Goal: Information Seeking & Learning: Find specific fact

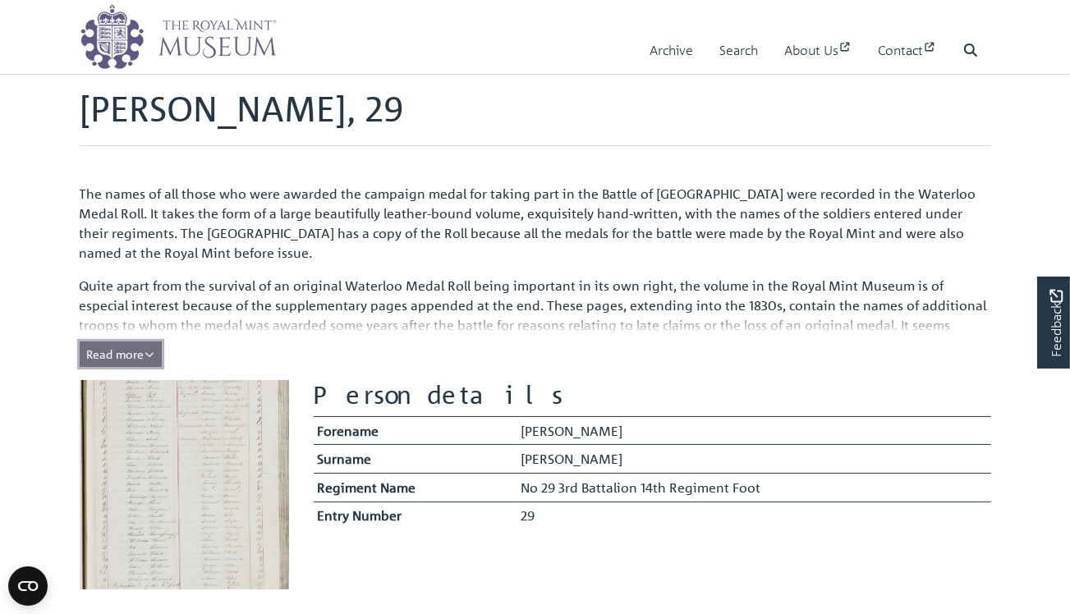
click at [138, 357] on span "Read more" at bounding box center [120, 354] width 67 height 15
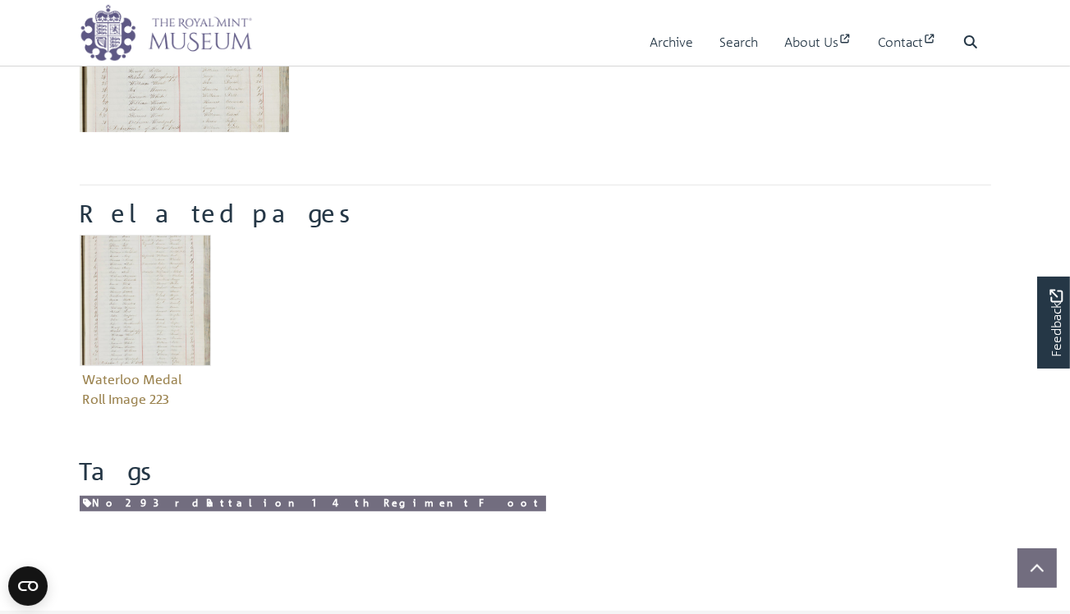
scroll to position [411, 0]
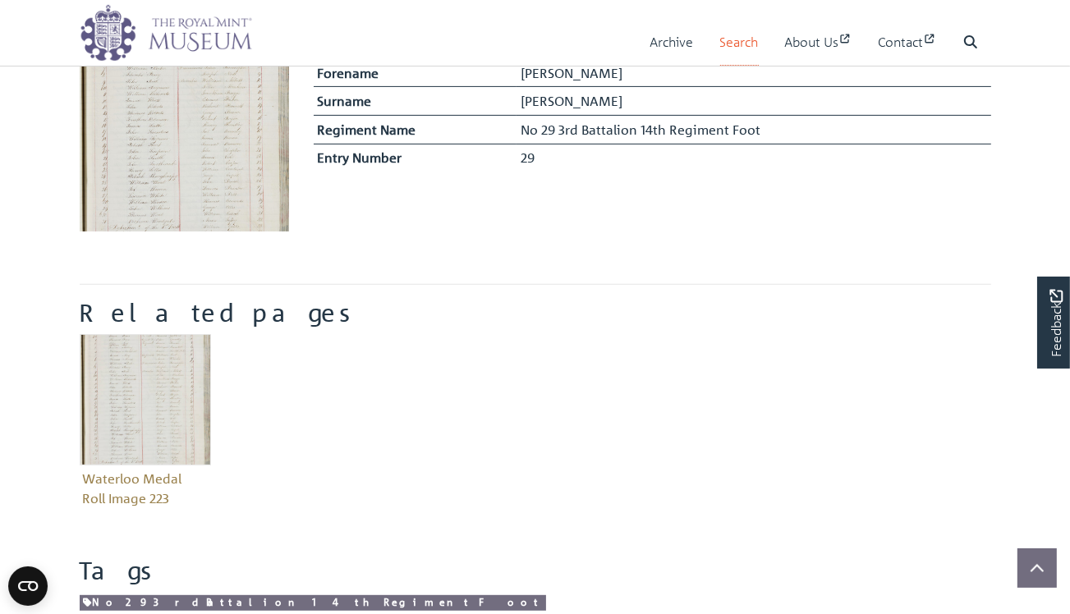
click at [726, 43] on link "Search" at bounding box center [739, 42] width 39 height 47
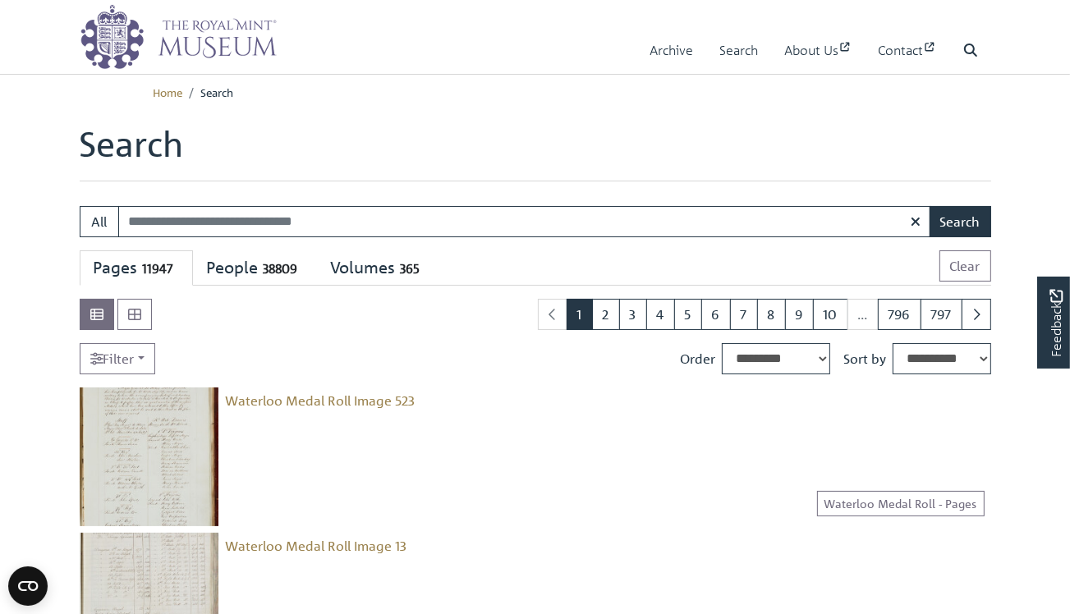
click at [139, 223] on input "Search:" at bounding box center [524, 221] width 813 height 31
type input "**********"
click at [959, 214] on button "Search" at bounding box center [961, 221] width 62 height 31
click at [135, 481] on img at bounding box center [149, 457] width 139 height 139
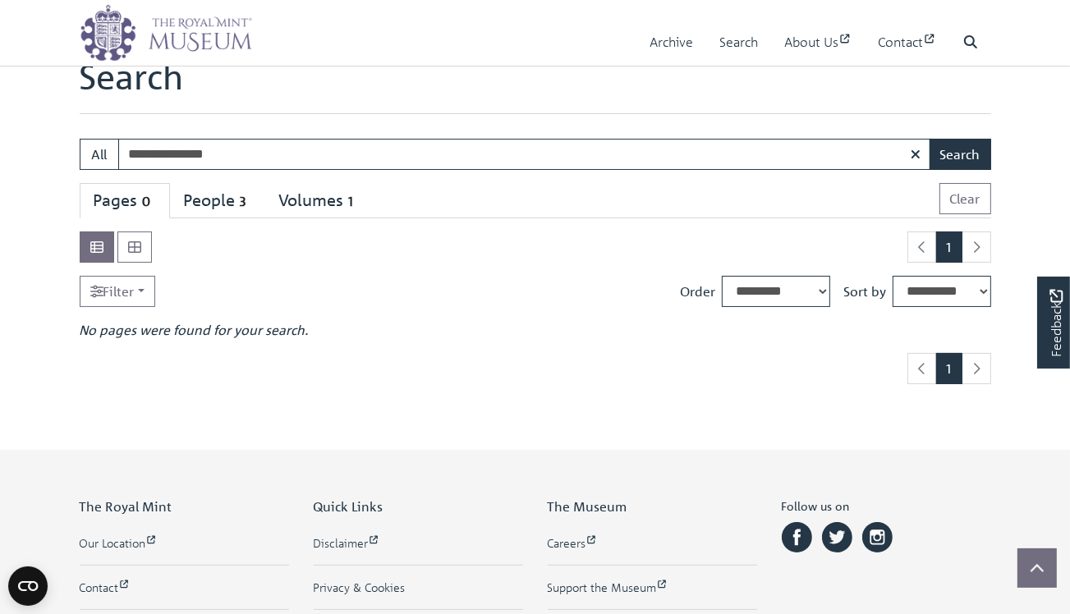
scroll to position [164, 0]
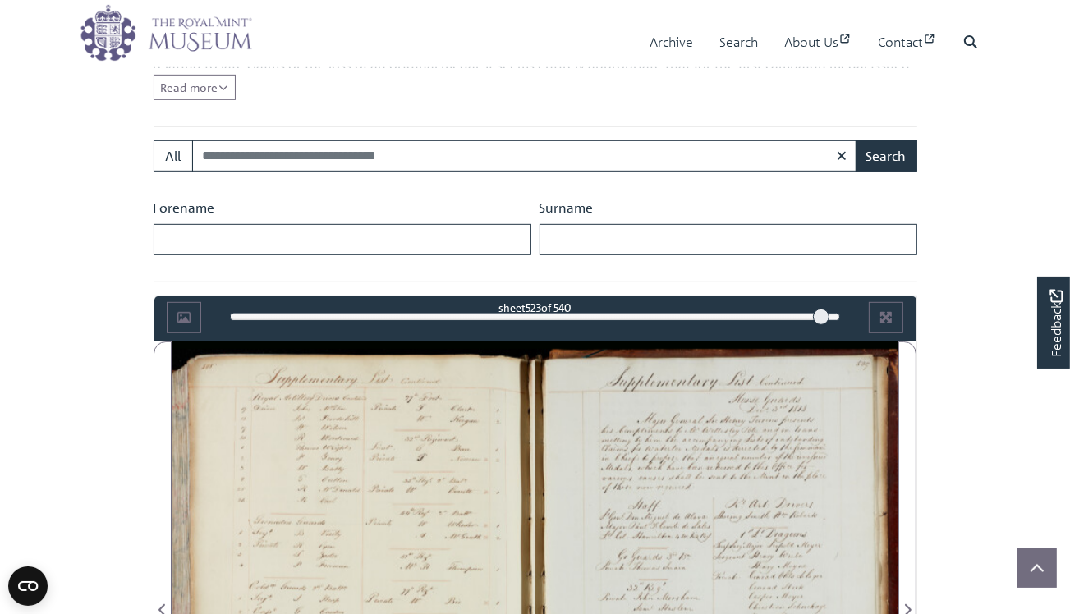
scroll to position [739, 0]
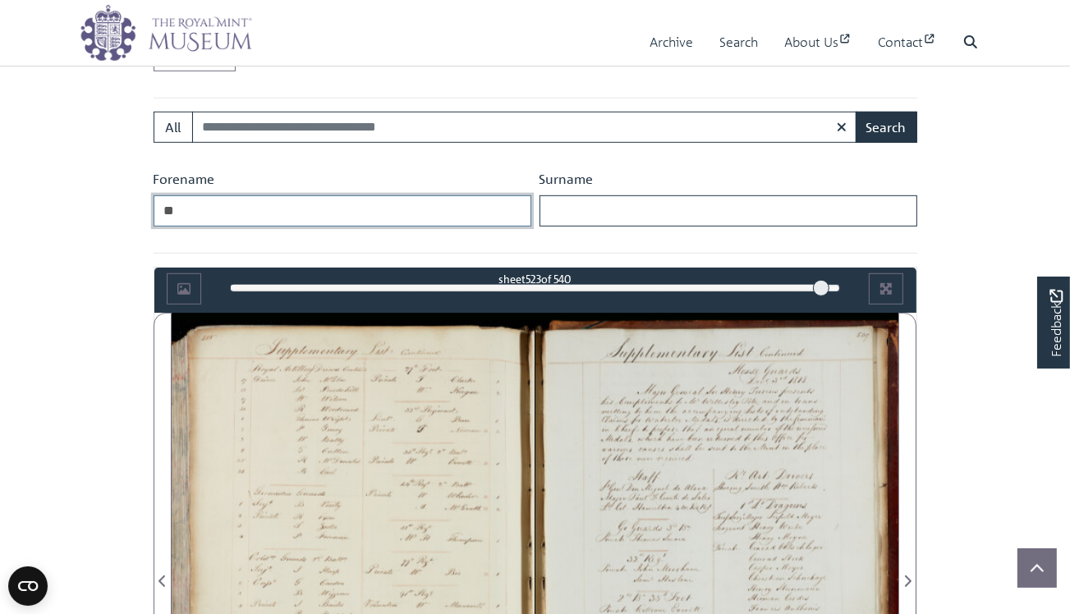
type input "*"
type input "*******"
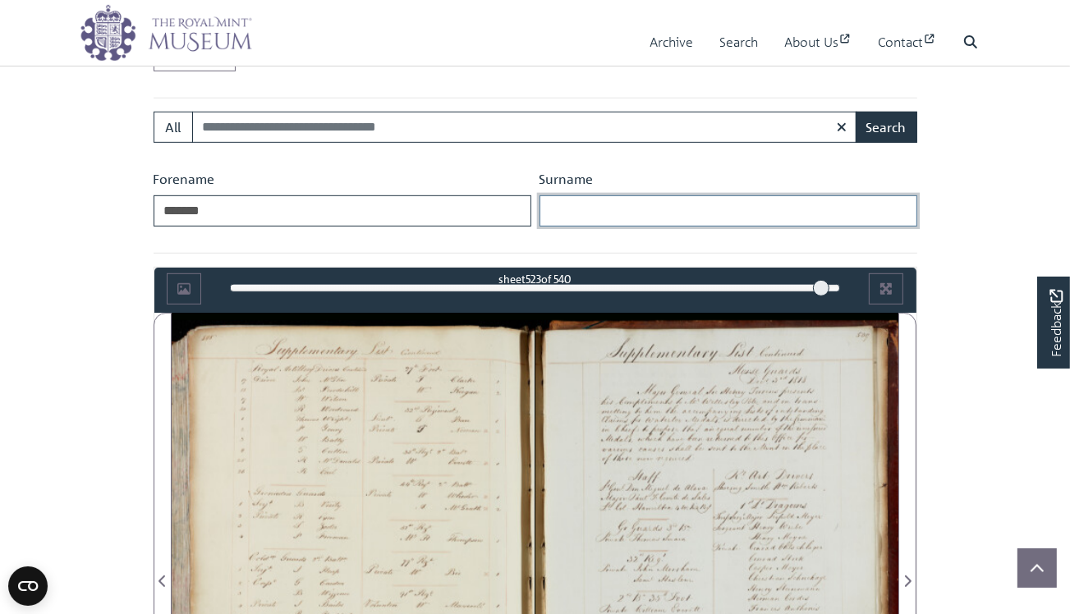
click at [558, 205] on input "Surname" at bounding box center [729, 211] width 378 height 31
type input "*******"
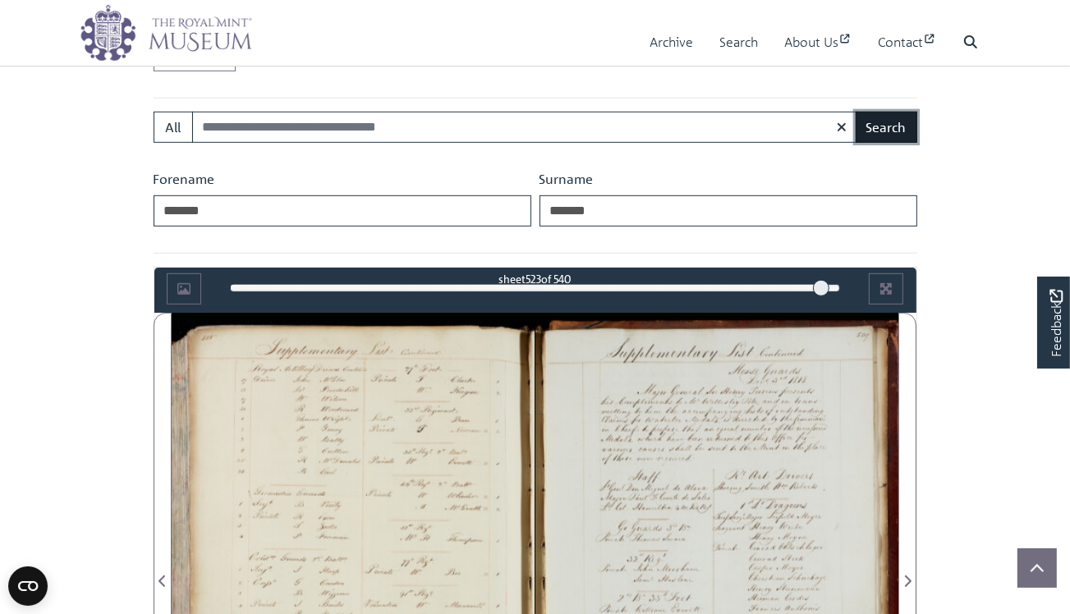
click at [885, 122] on button "Search" at bounding box center [887, 127] width 62 height 31
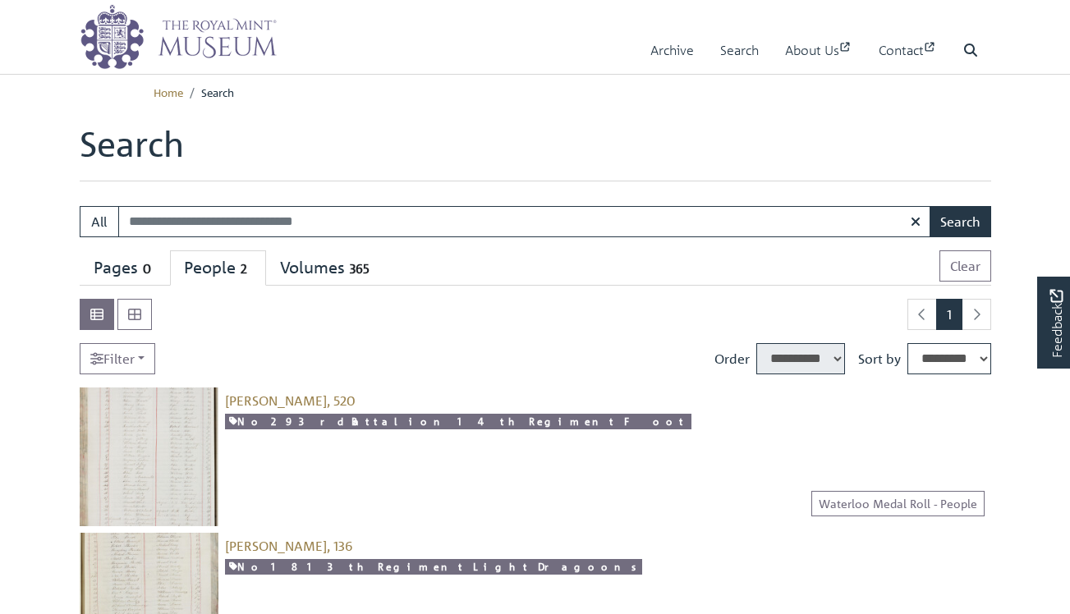
select select "****"
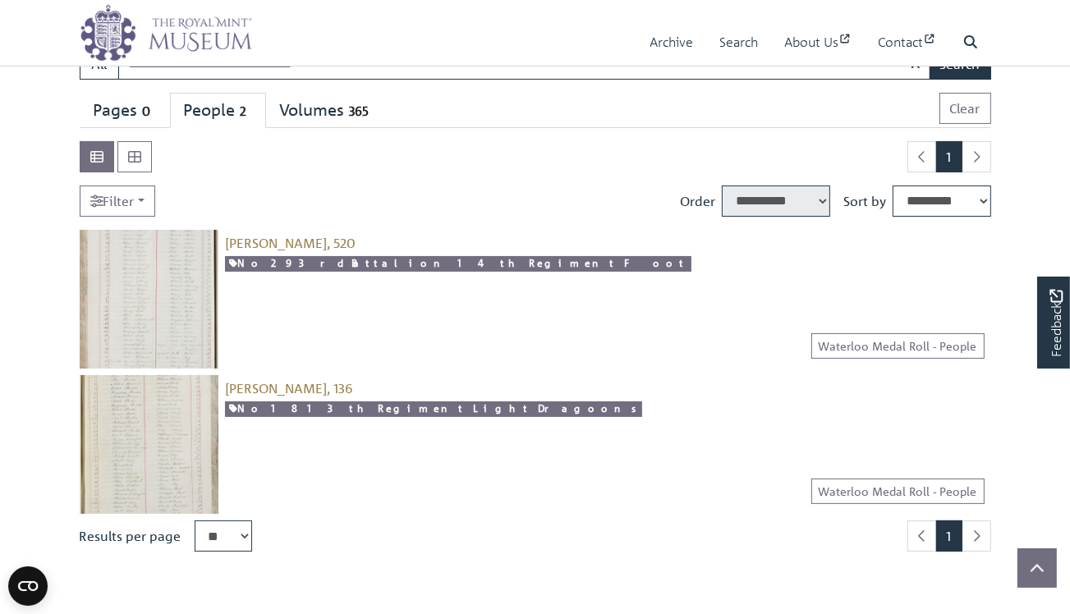
scroll to position [164, 0]
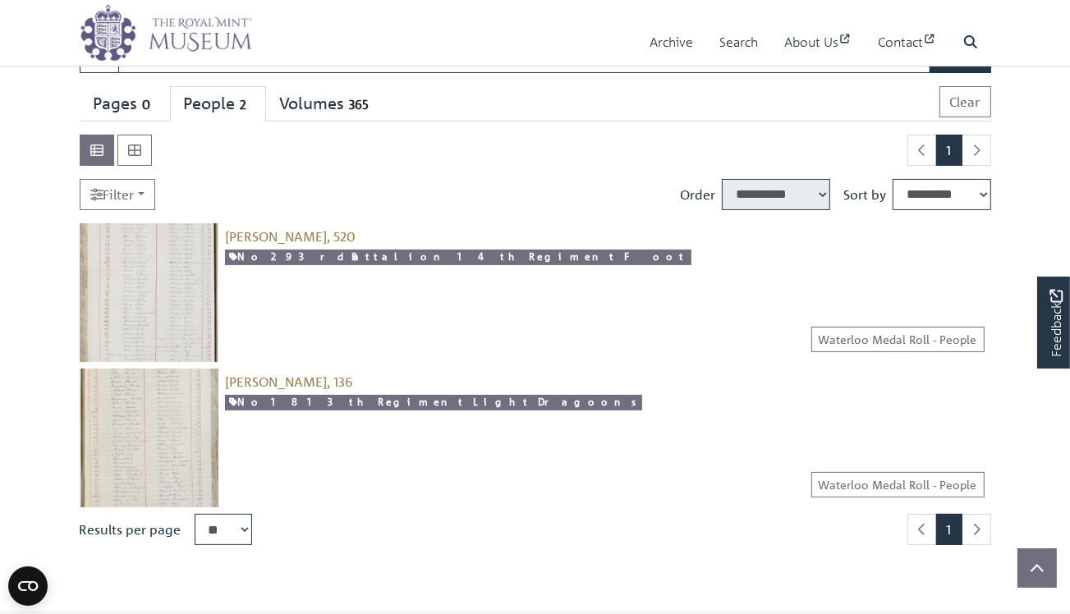
click at [152, 282] on img at bounding box center [149, 292] width 139 height 139
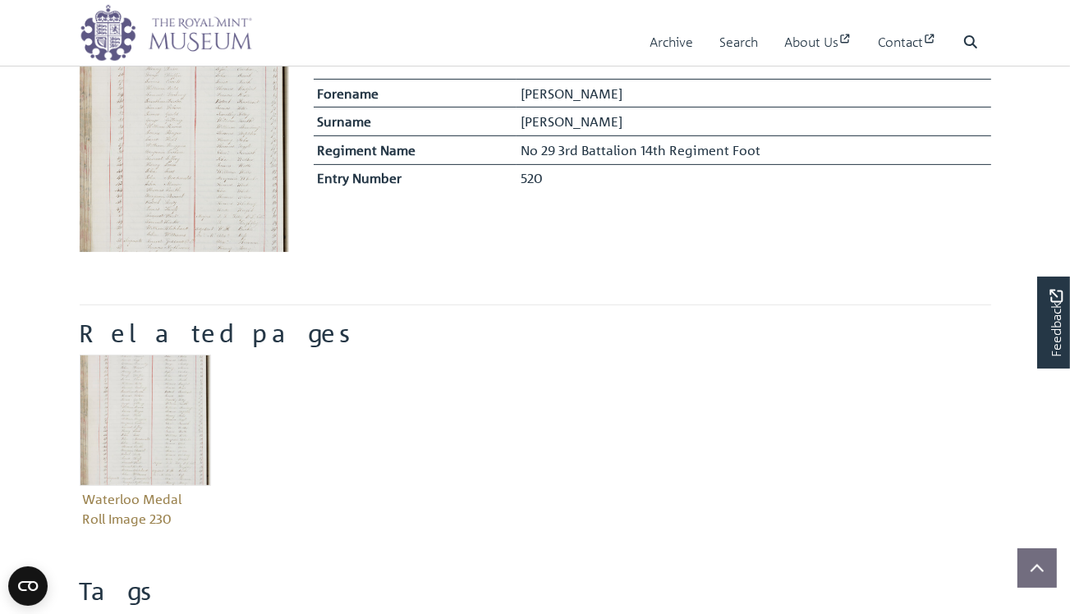
scroll to position [493, 0]
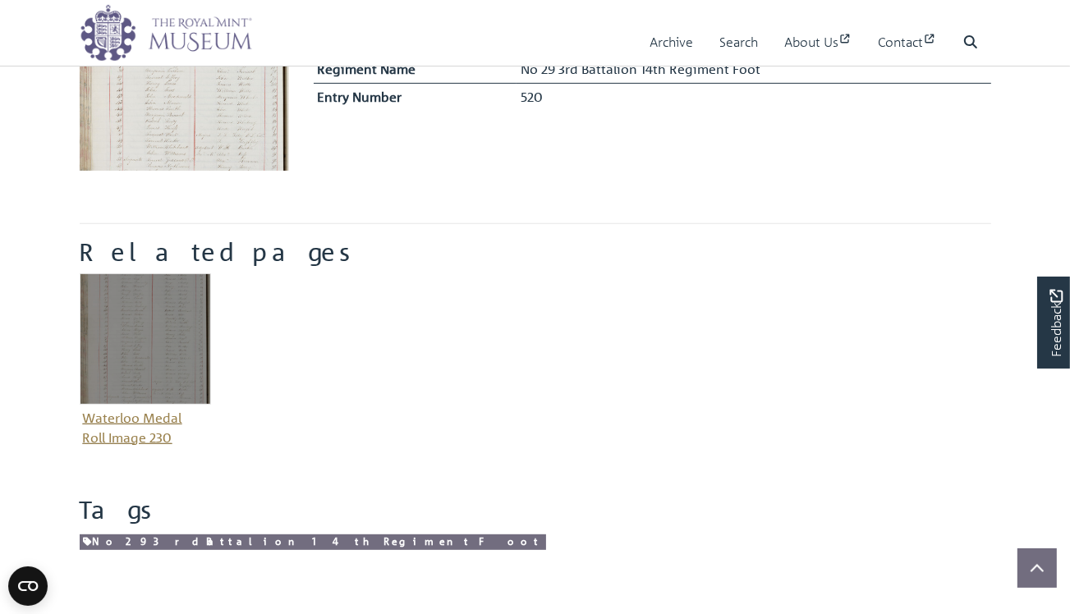
click at [161, 344] on img "Item related to this entity" at bounding box center [145, 339] width 131 height 131
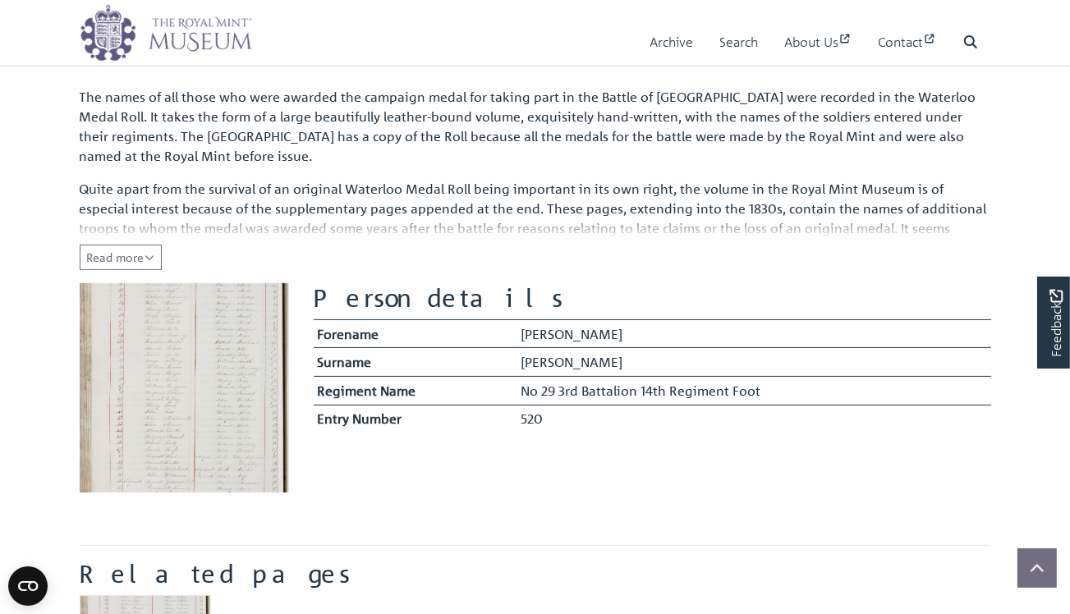
scroll to position [164, 0]
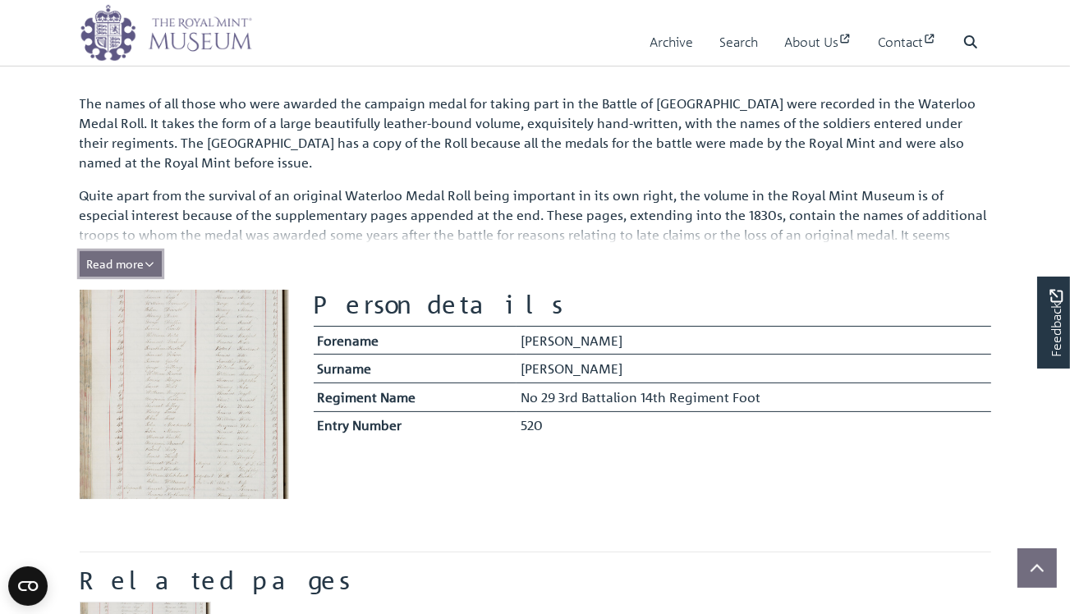
click at [152, 262] on icon "Read all of the content" at bounding box center [150, 265] width 10 height 12
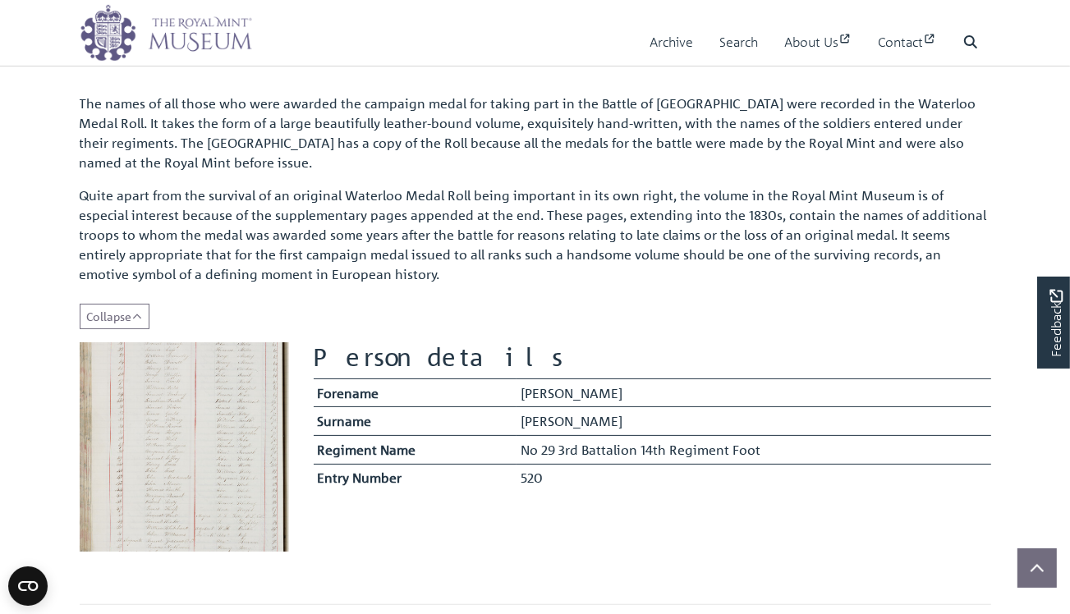
click at [172, 439] on img at bounding box center [184, 447] width 209 height 209
click at [173, 439] on img at bounding box center [184, 447] width 209 height 209
click at [237, 450] on img at bounding box center [184, 447] width 209 height 209
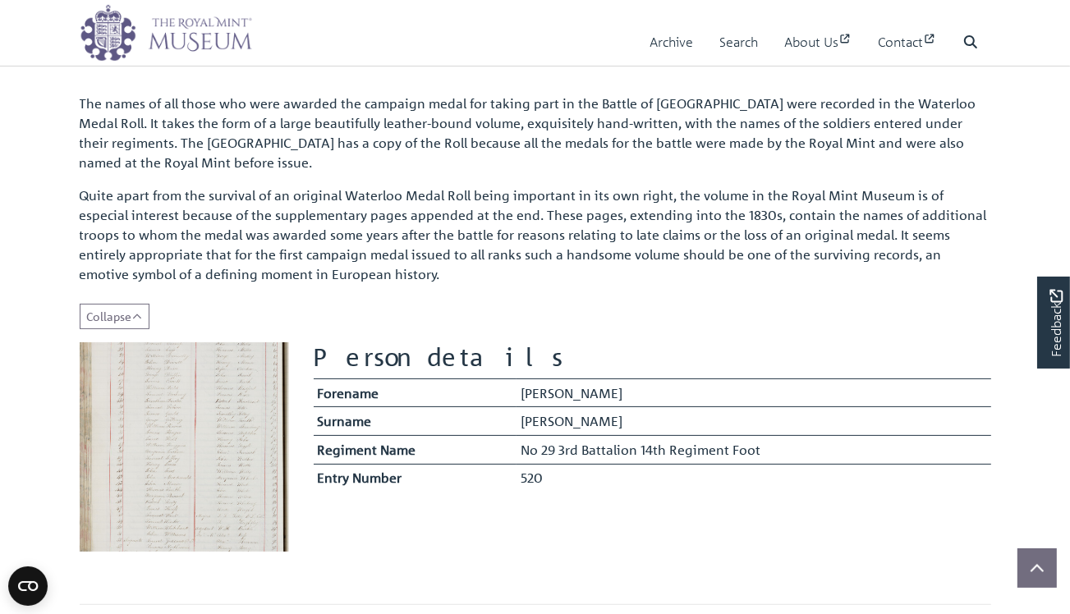
click at [237, 450] on img at bounding box center [184, 447] width 209 height 209
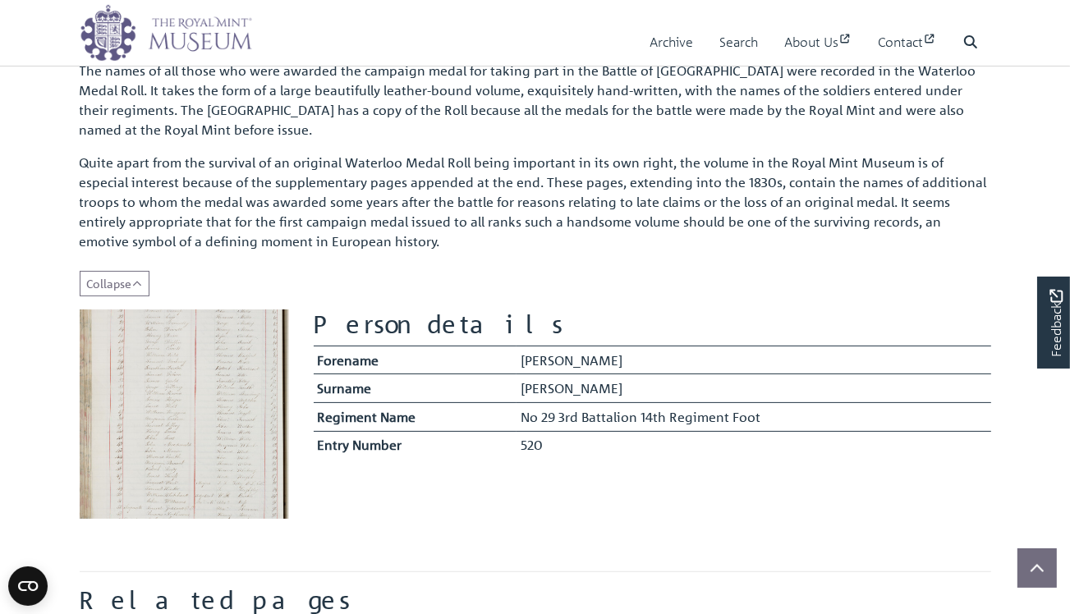
scroll to position [411, 0]
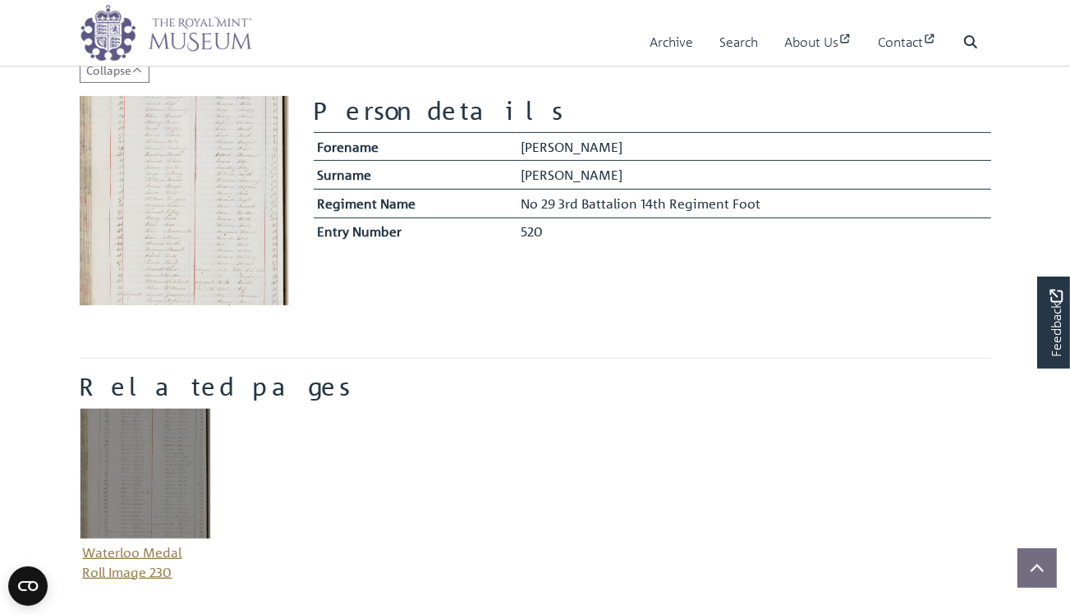
click at [174, 476] on img "Item related to this entity" at bounding box center [145, 473] width 131 height 131
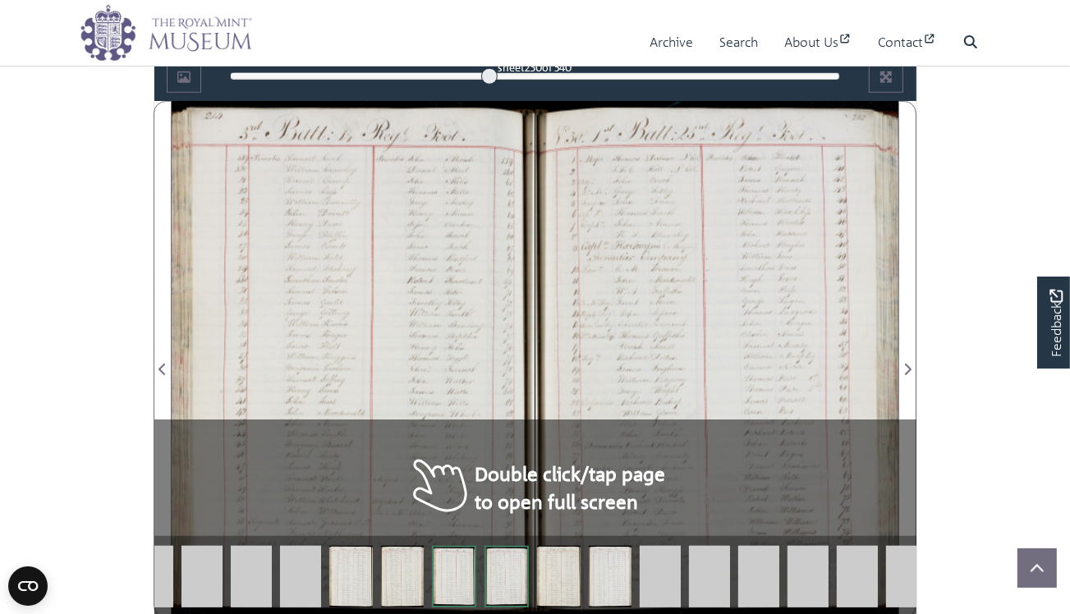
scroll to position [973, 0]
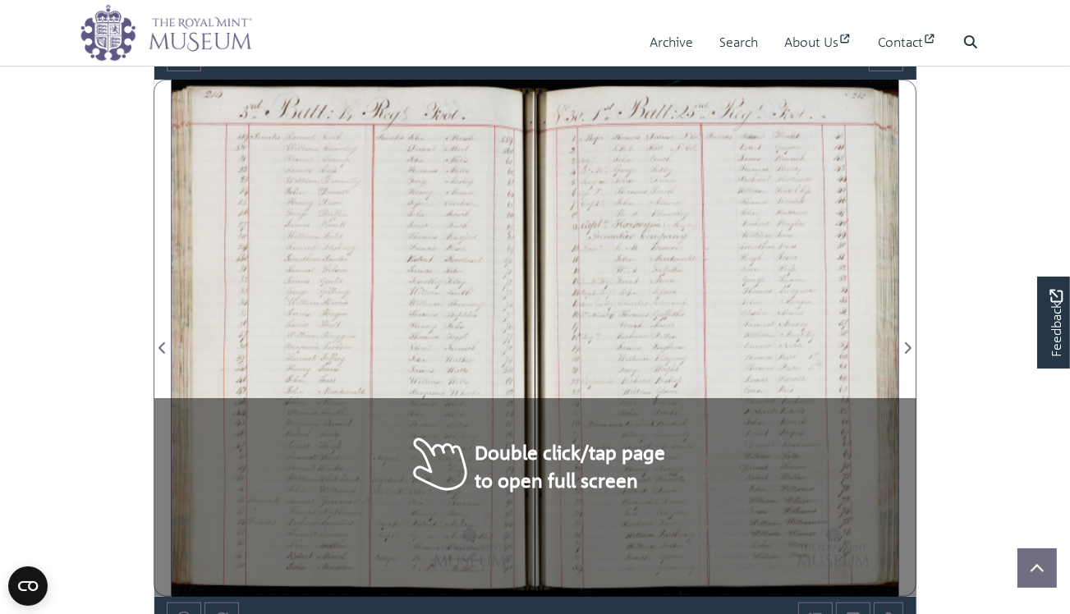
click at [606, 439] on div at bounding box center [717, 339] width 363 height 518
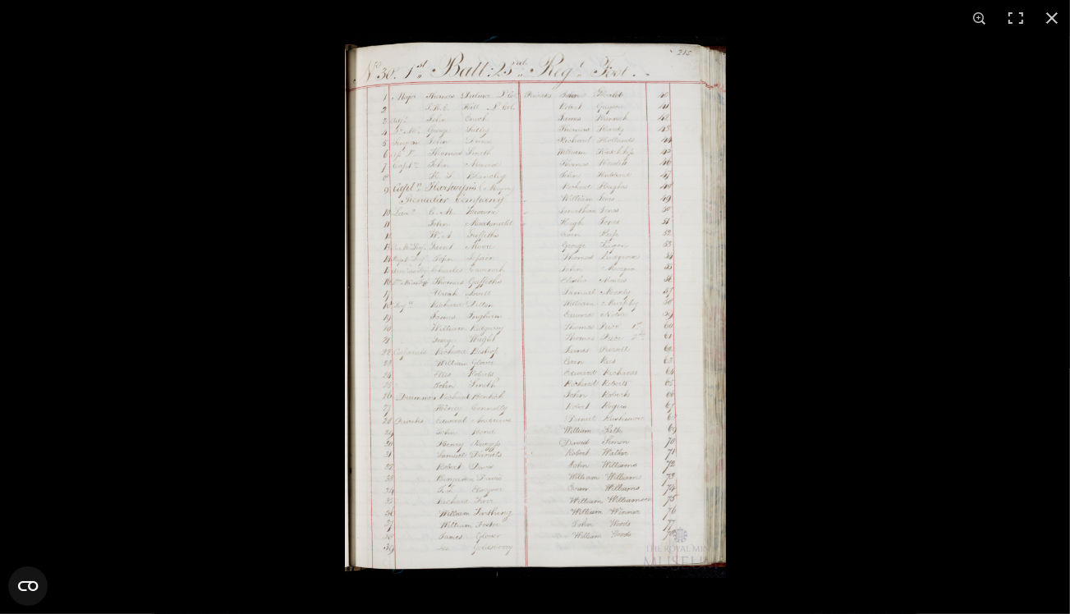
click at [593, 334] on img at bounding box center [535, 307] width 381 height 542
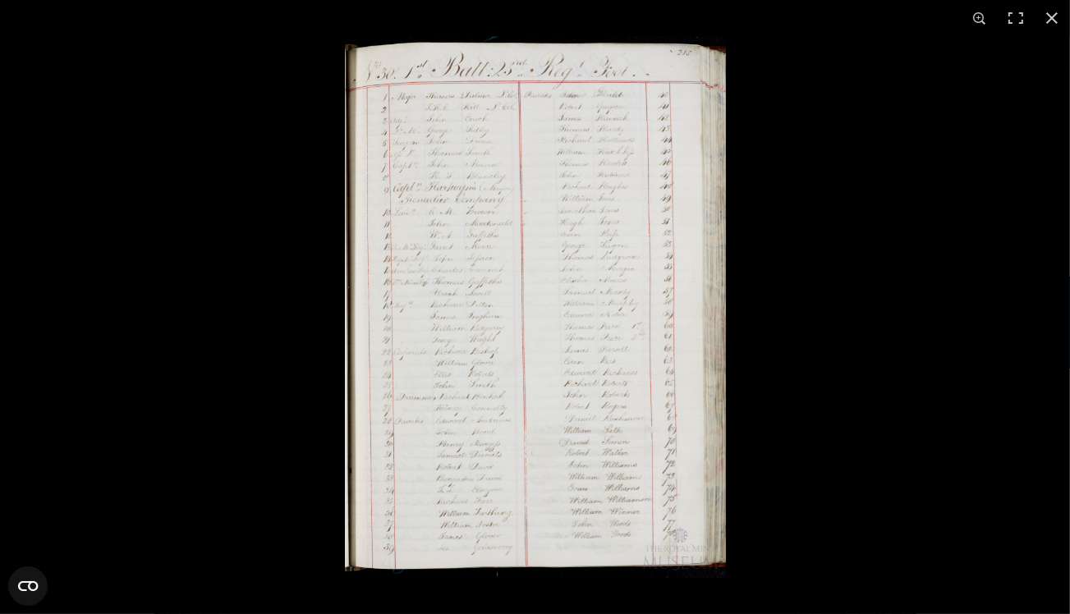
click at [420, 380] on img at bounding box center [535, 307] width 381 height 542
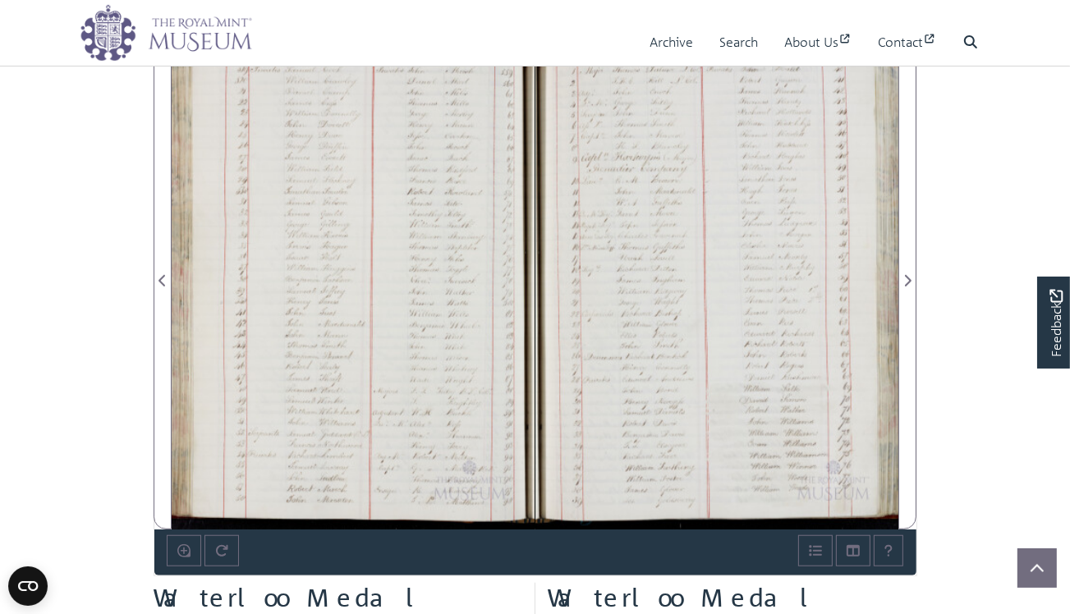
scroll to position [1055, 0]
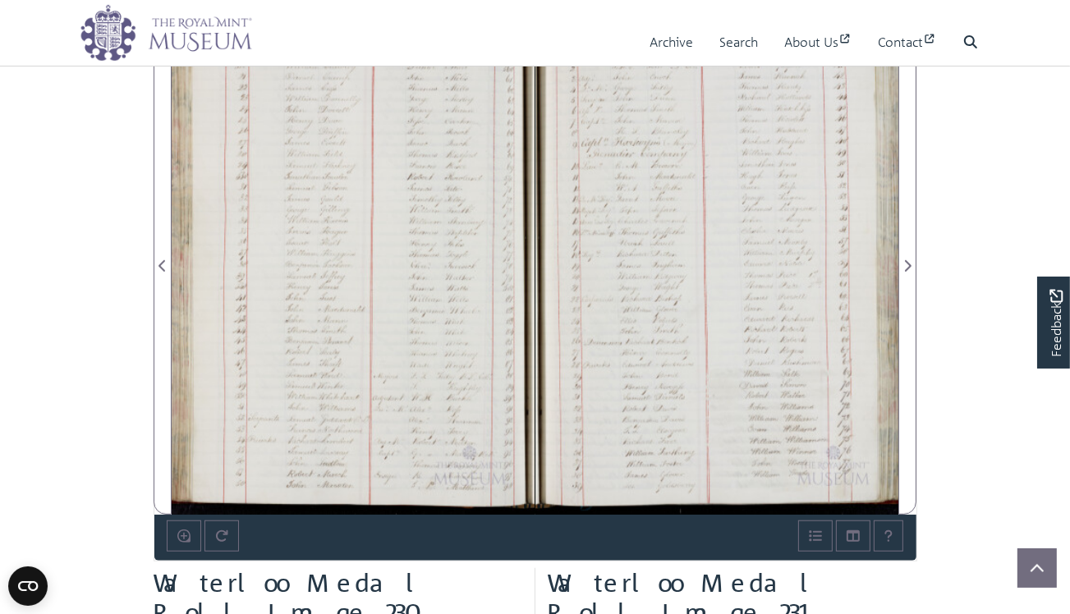
click at [457, 345] on div at bounding box center [353, 257] width 363 height 518
click at [398, 347] on div at bounding box center [353, 257] width 363 height 518
drag, startPoint x: 420, startPoint y: 328, endPoint x: 411, endPoint y: 272, distance: 56.6
click at [410, 268] on div at bounding box center [353, 257] width 363 height 518
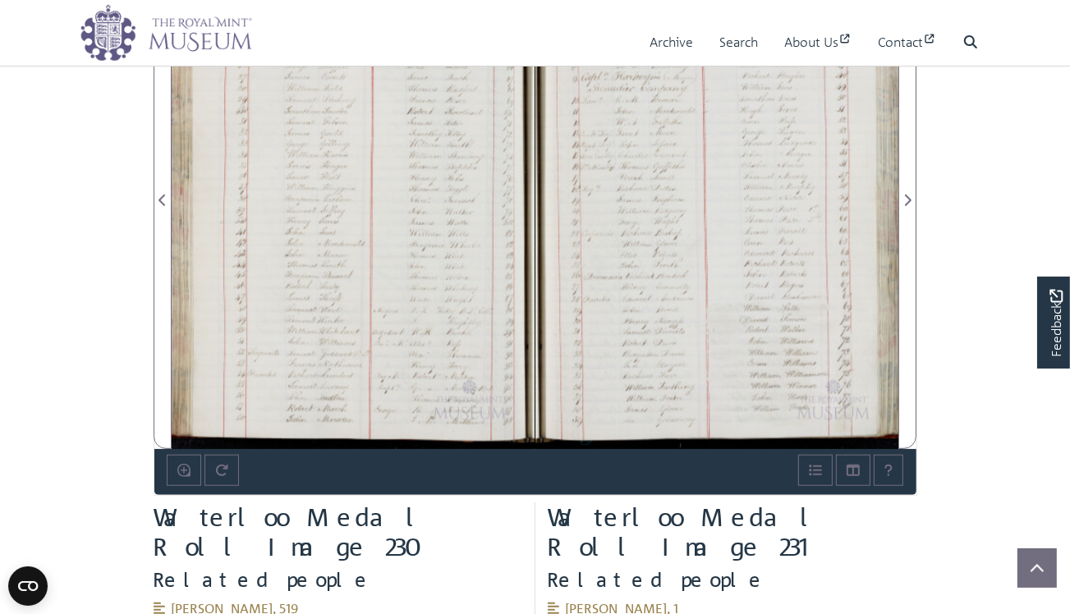
scroll to position [1219, 0]
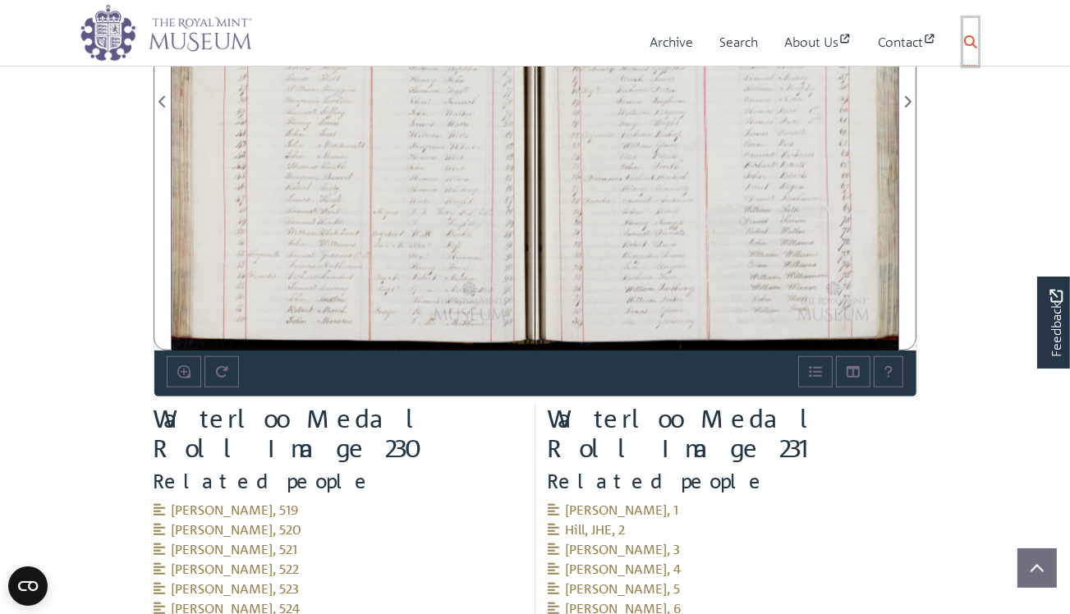
click at [975, 40] on icon at bounding box center [970, 41] width 13 height 13
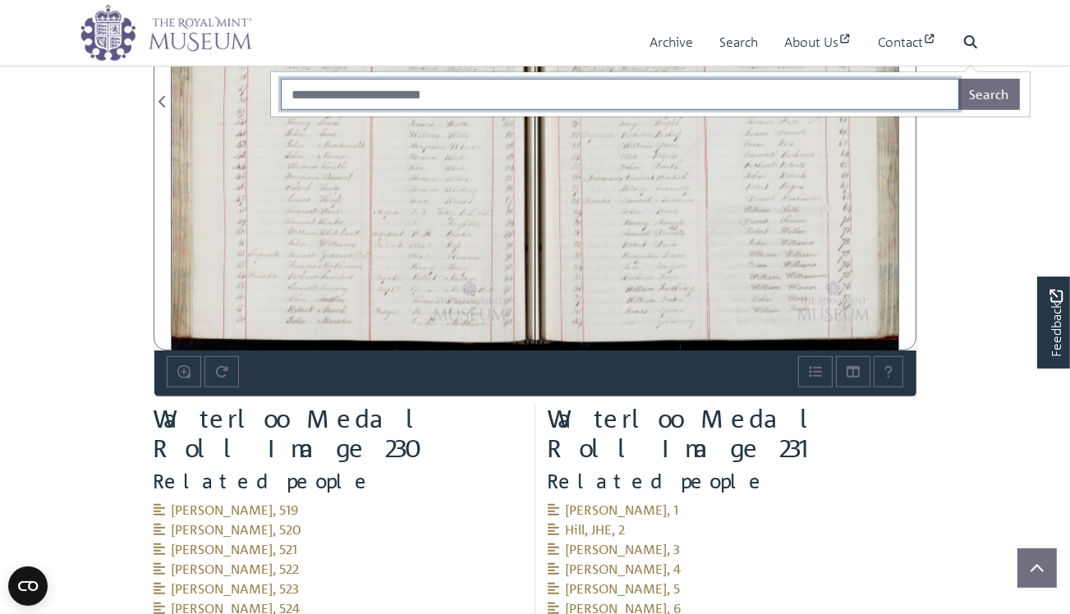
click at [292, 102] on input "Search" at bounding box center [620, 94] width 679 height 31
type input "*******"
click at [1020, 101] on button "Search" at bounding box center [990, 94] width 62 height 31
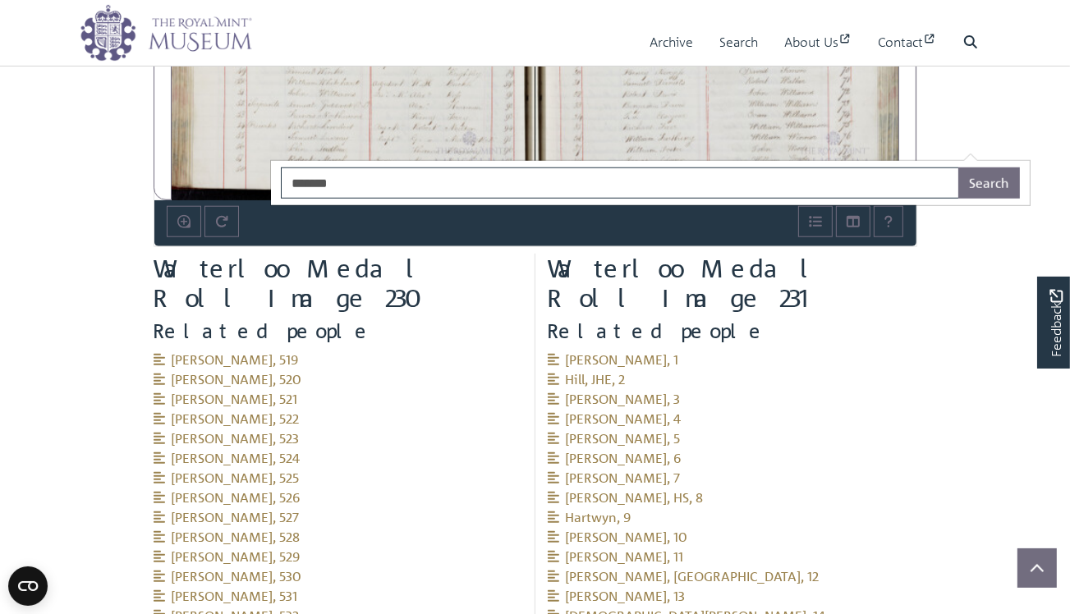
scroll to position [1465, 0]
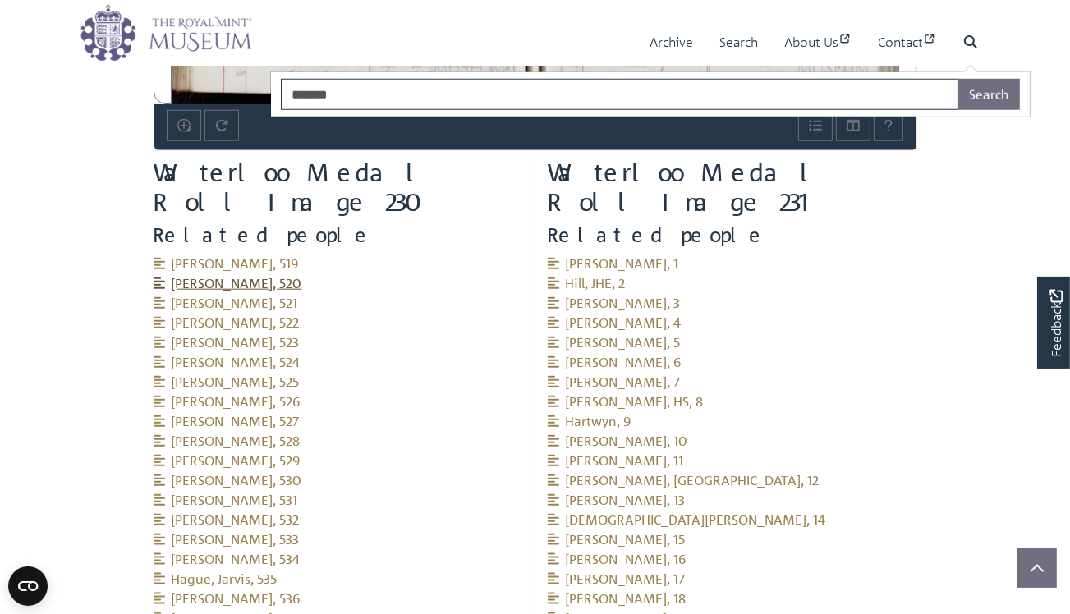
click at [245, 275] on span "Crawley, William, 520" at bounding box center [228, 283] width 149 height 16
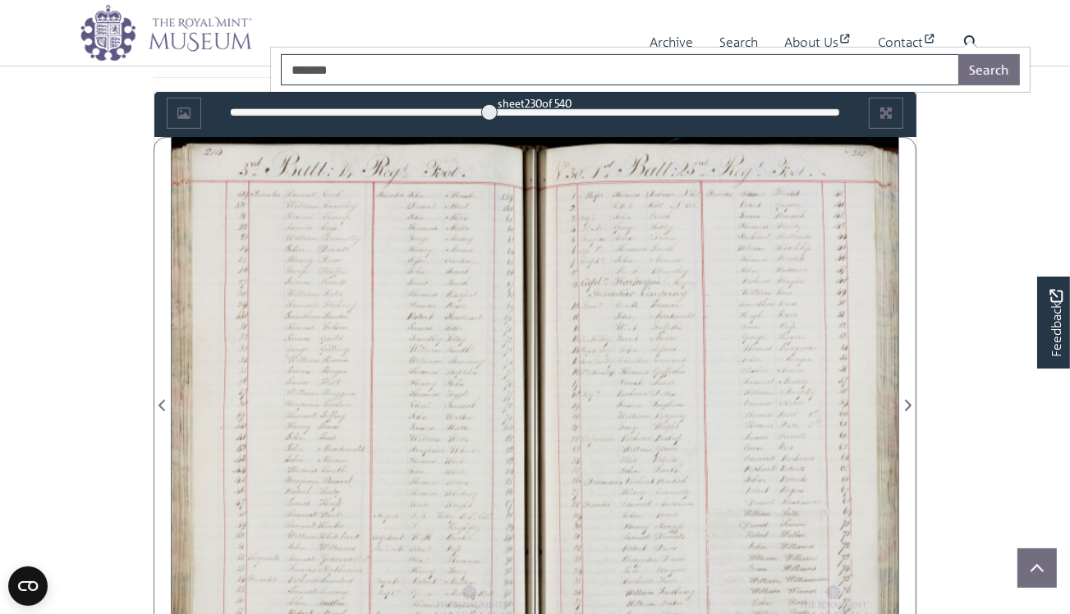
scroll to position [890, 0]
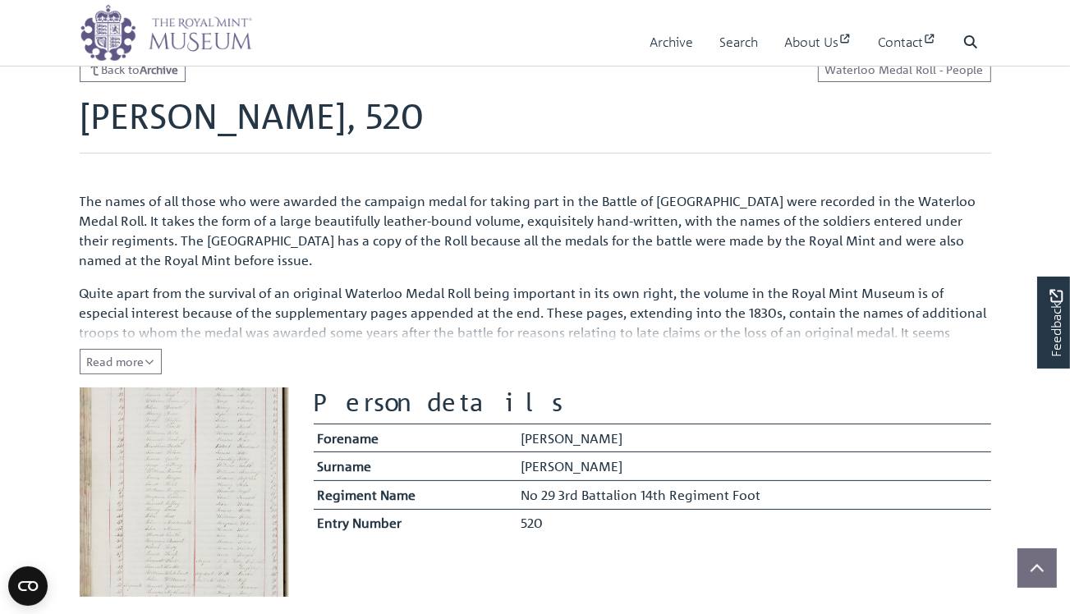
scroll to position [164, 0]
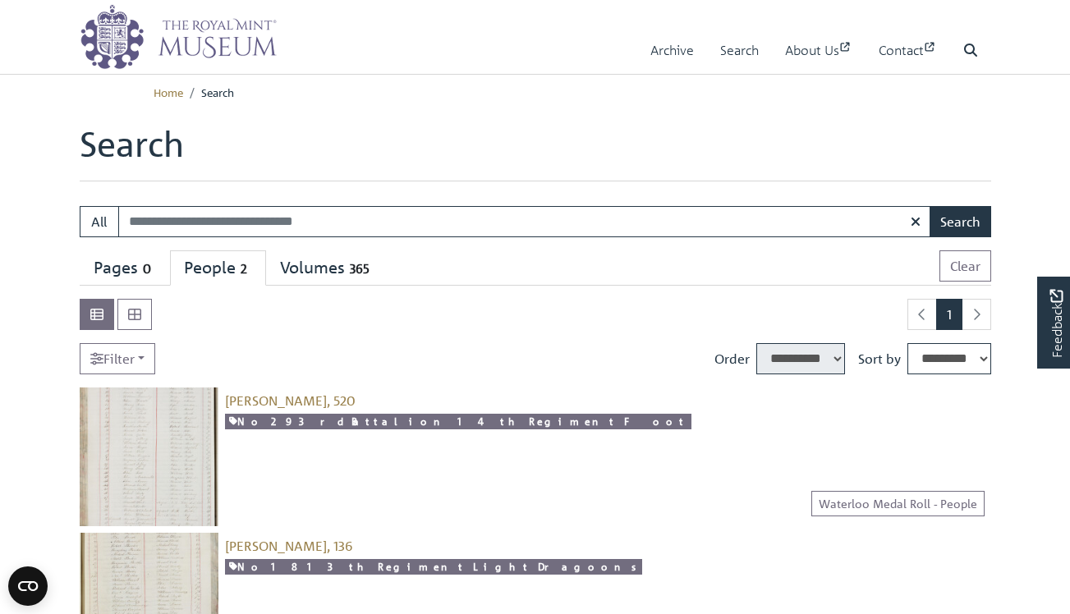
select select "****"
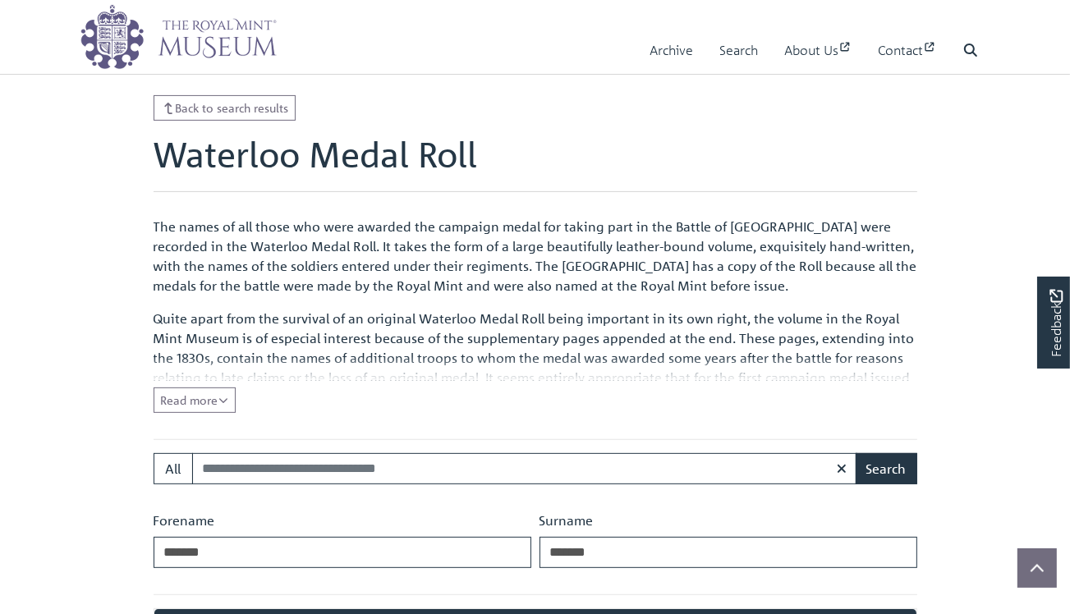
scroll to position [398, 0]
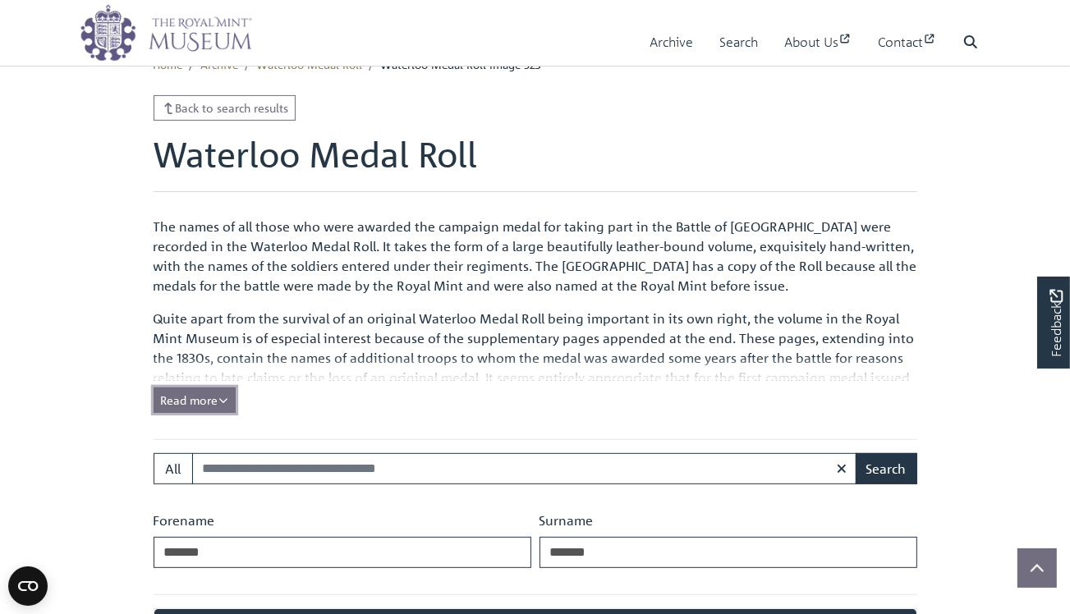
click at [214, 397] on span "Read more" at bounding box center [194, 400] width 67 height 15
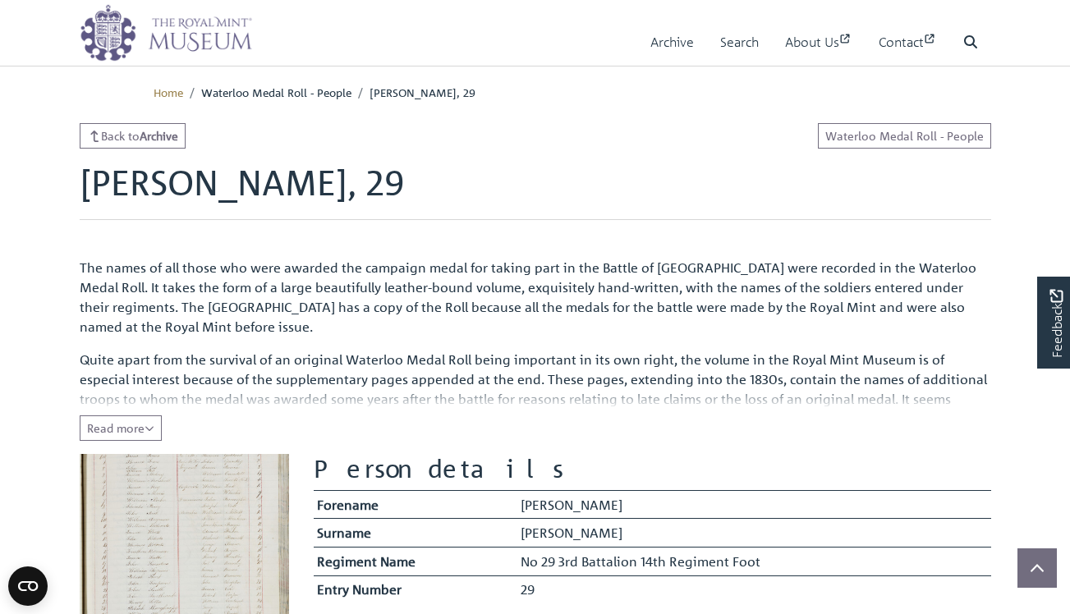
scroll to position [411, 0]
